Goal: Task Accomplishment & Management: Use online tool/utility

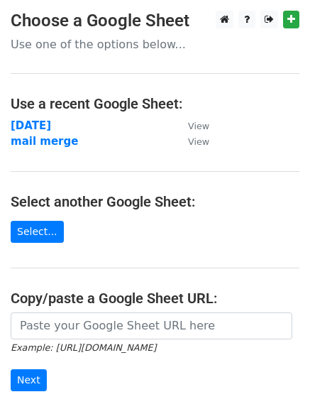
click at [52, 126] on td "monday" at bounding box center [92, 126] width 163 height 16
click at [42, 126] on strong "monday" at bounding box center [31, 125] width 40 height 13
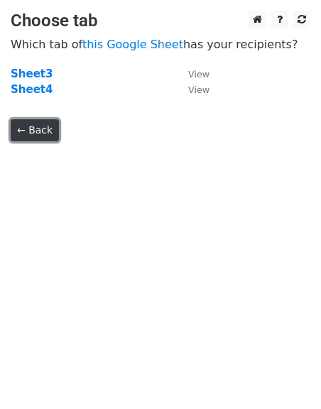
click at [27, 123] on link "← Back" at bounding box center [35, 130] width 48 height 22
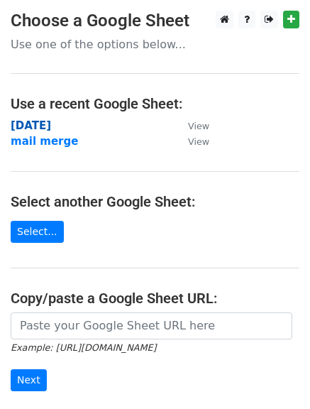
click at [32, 125] on strong "monday" at bounding box center [31, 125] width 40 height 13
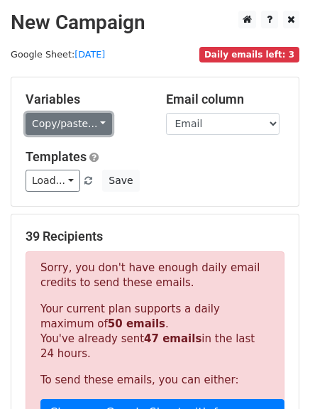
click at [98, 118] on link "Copy/paste..." at bounding box center [69, 124] width 87 height 22
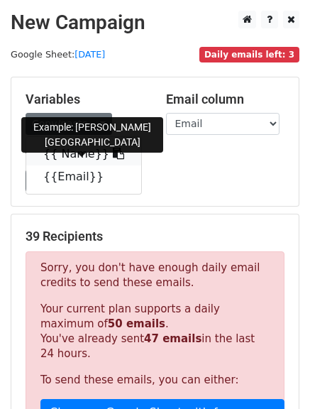
click at [113, 155] on icon at bounding box center [118, 153] width 11 height 11
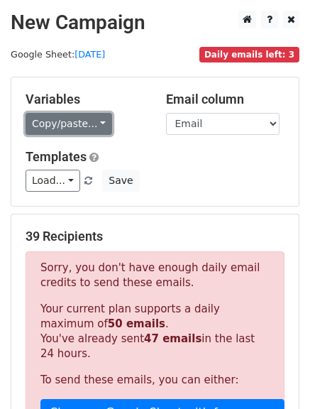
click at [97, 124] on link "Copy/paste..." at bounding box center [69, 124] width 87 height 22
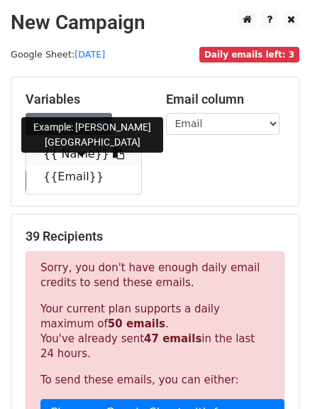
click at [113, 151] on icon at bounding box center [118, 153] width 11 height 11
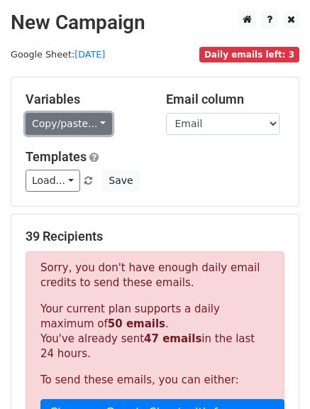
click at [95, 124] on link "Copy/paste..." at bounding box center [69, 124] width 87 height 22
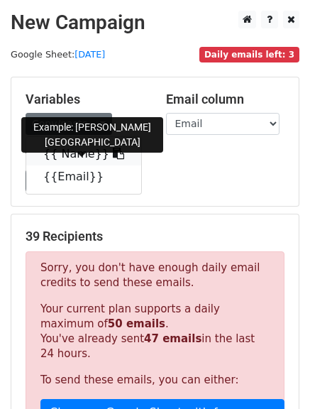
click at [113, 153] on icon at bounding box center [118, 153] width 11 height 11
